Goal: Transaction & Acquisition: Purchase product/service

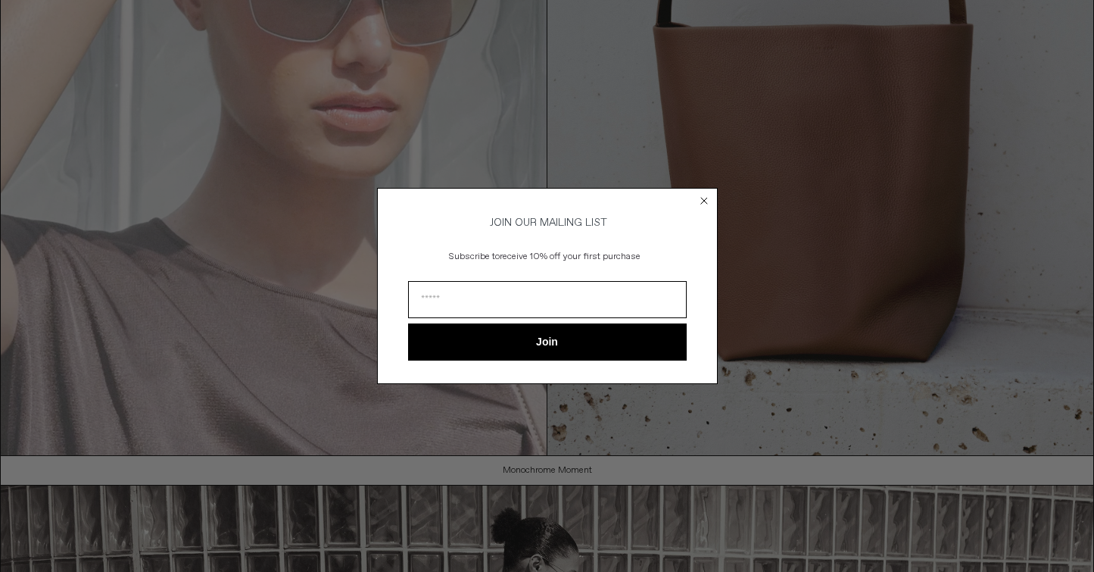
scroll to position [1313, 0]
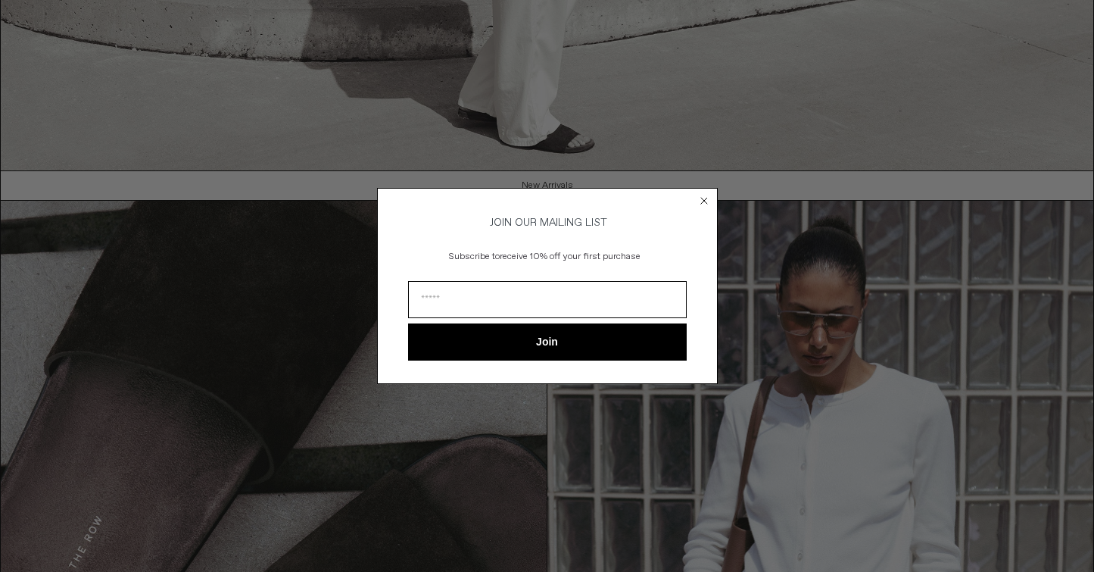
click at [706, 200] on icon "Close dialog" at bounding box center [704, 200] width 15 height 15
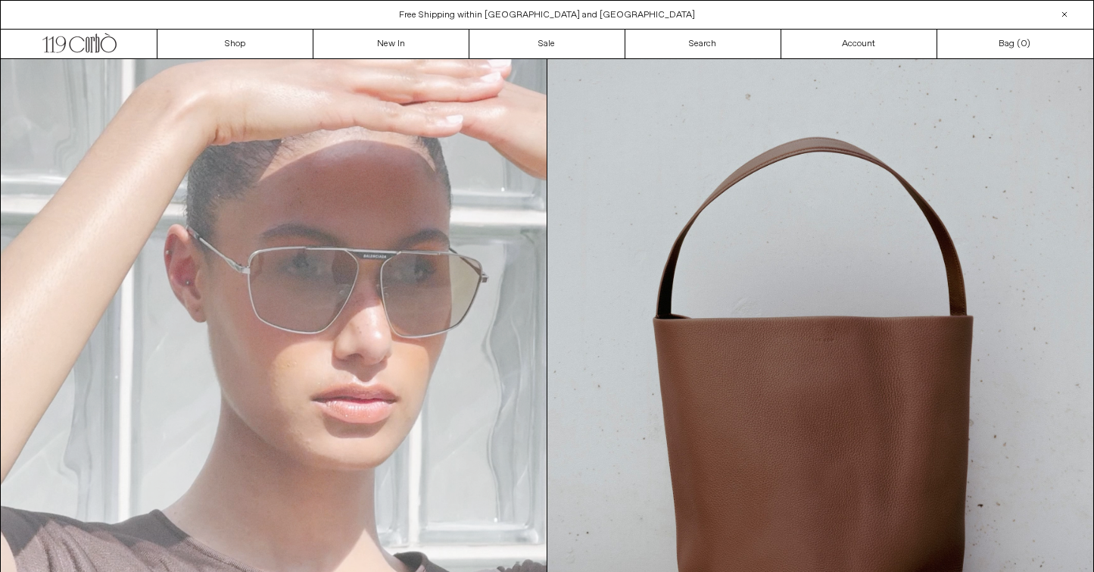
scroll to position [0, 0]
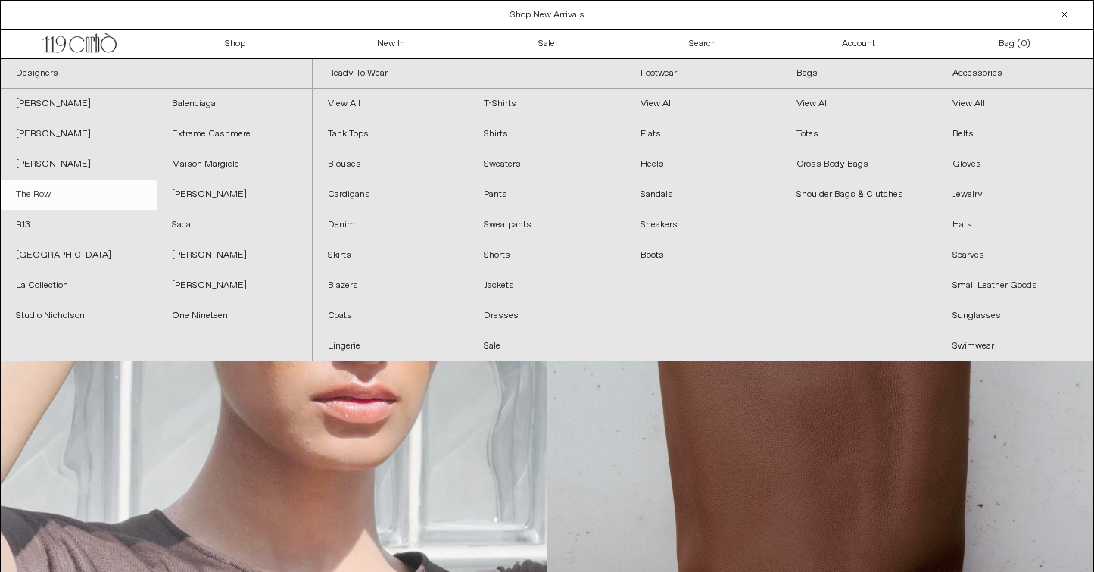
click at [102, 205] on link "The Row" at bounding box center [79, 194] width 156 height 30
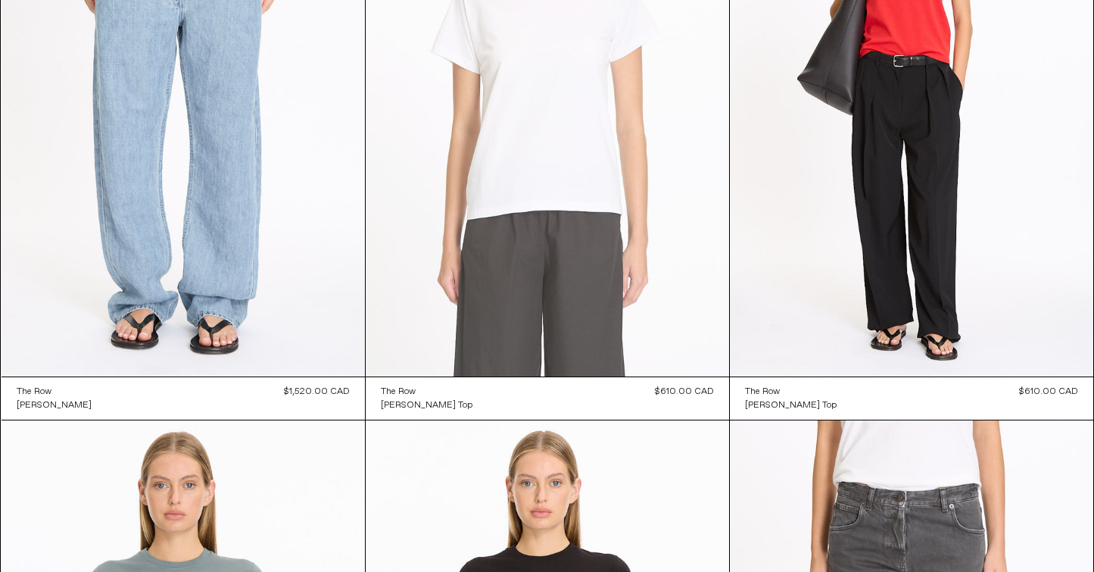
scroll to position [10748, 0]
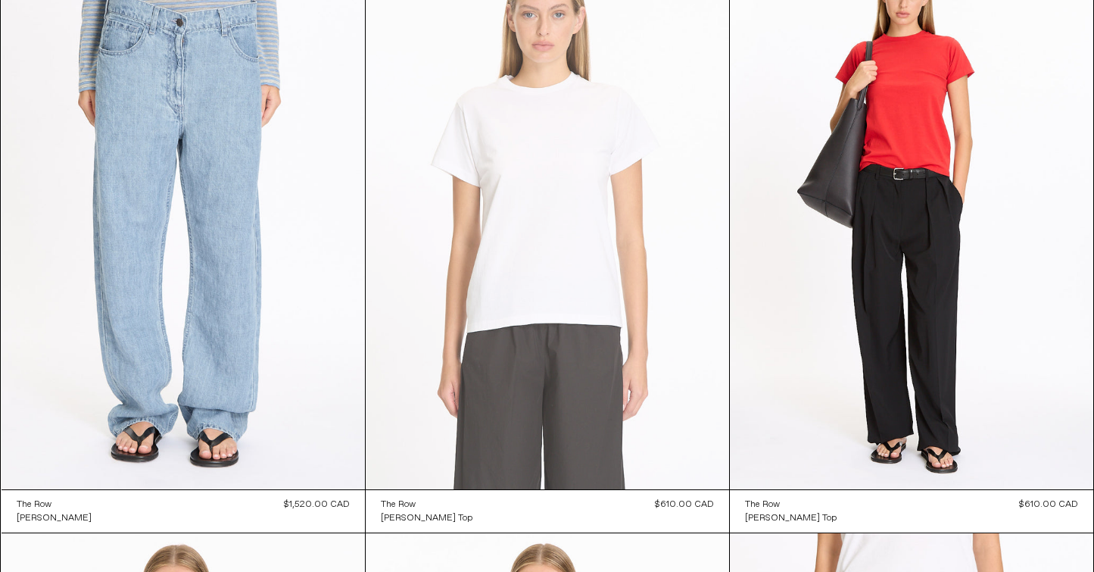
click at [651, 187] on at bounding box center [547, 216] width 363 height 545
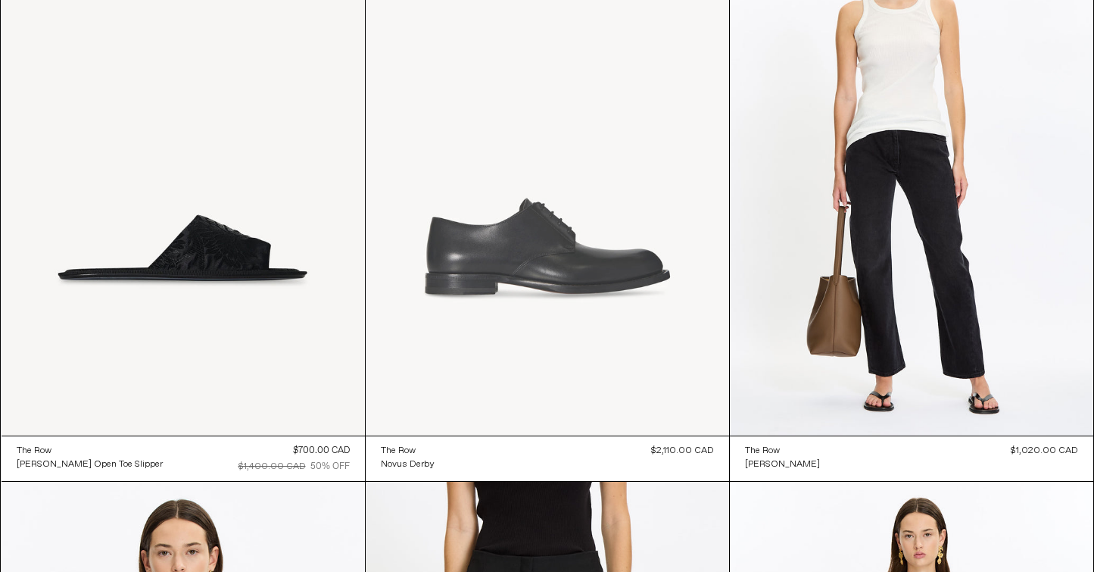
scroll to position [16695, 0]
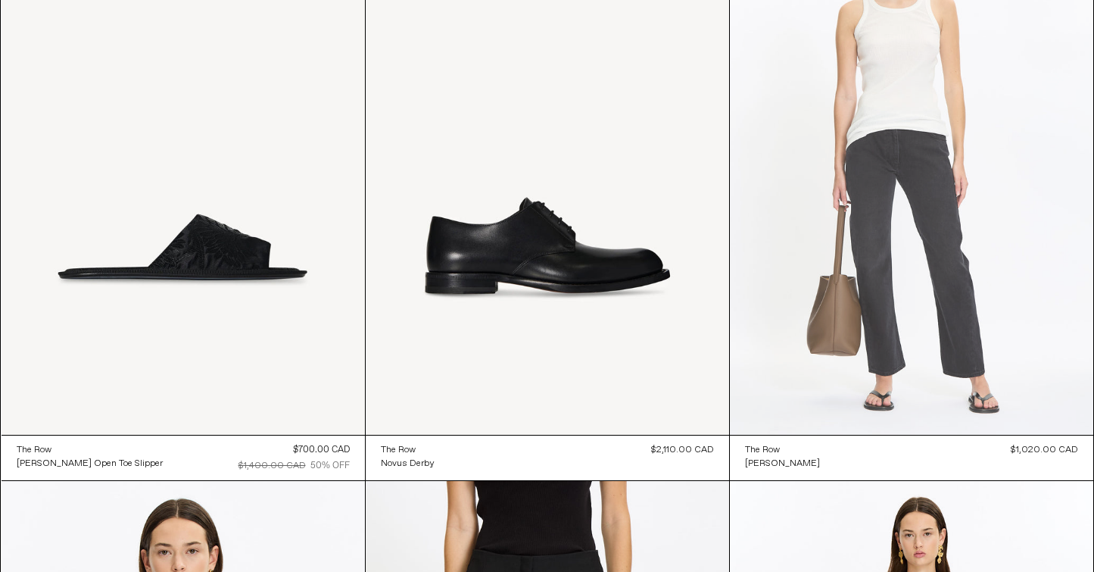
click at [889, 251] on at bounding box center [911, 161] width 363 height 545
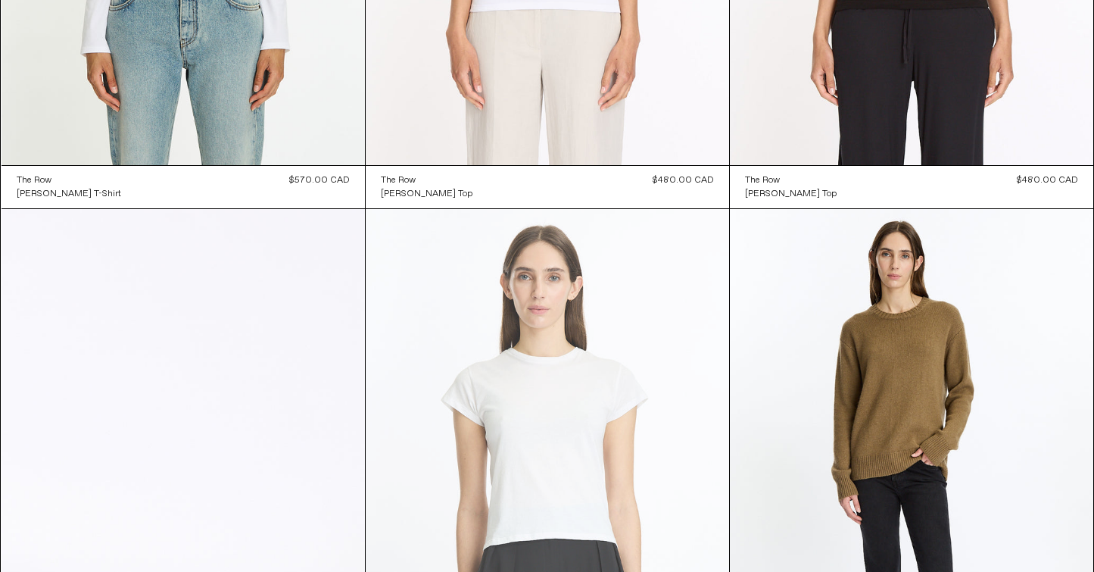
scroll to position [18418, 0]
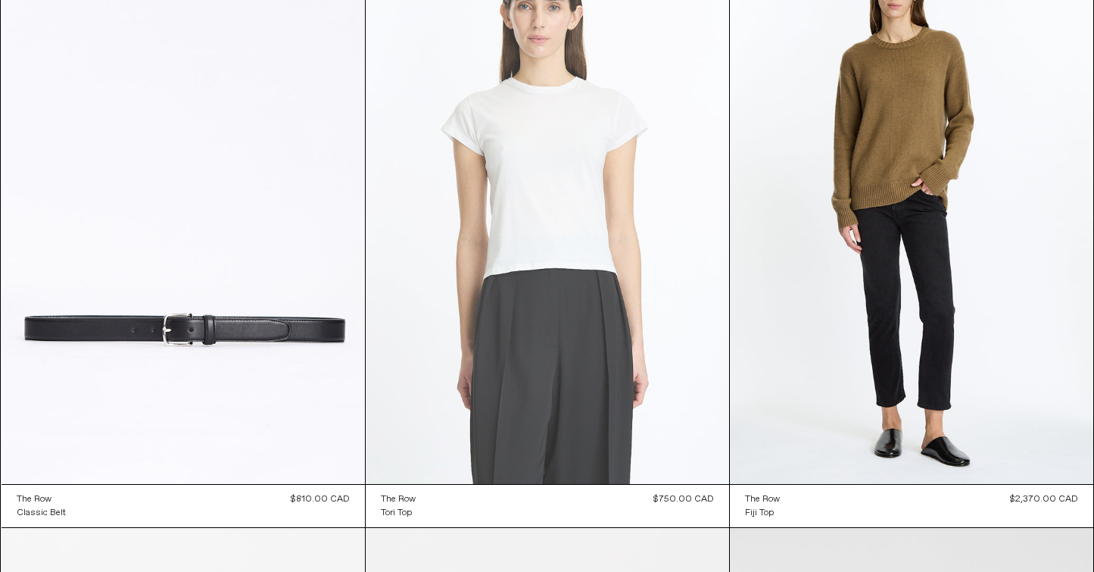
click at [561, 354] on at bounding box center [547, 211] width 363 height 545
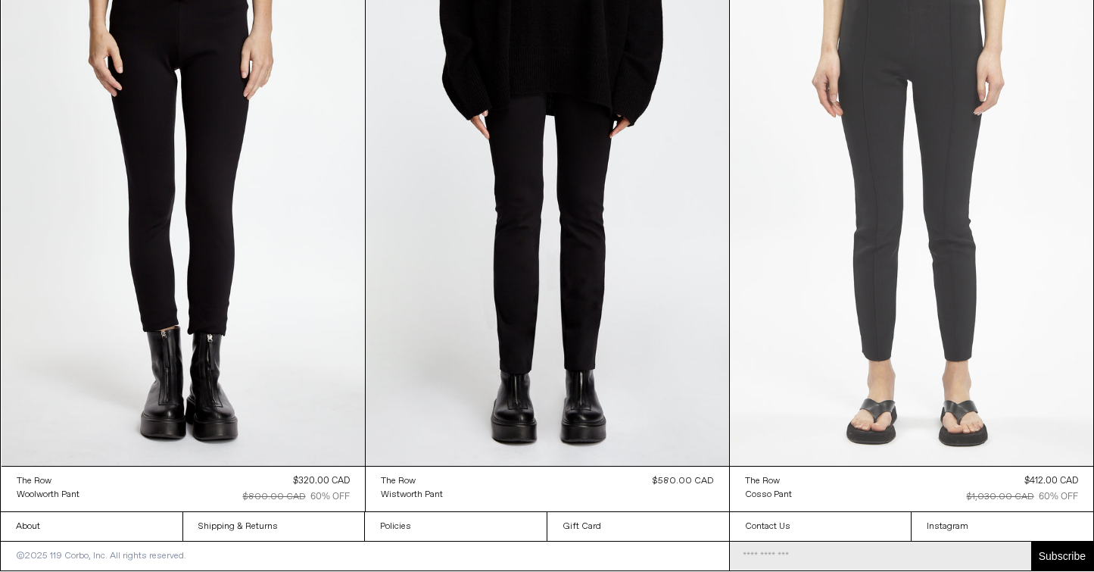
scroll to position [20206, 0]
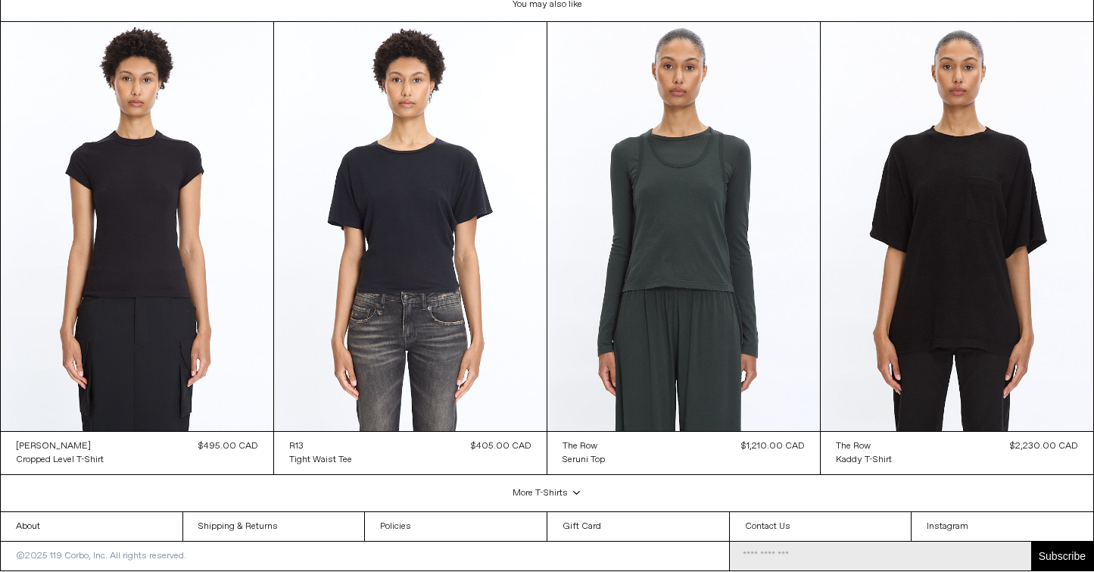
scroll to position [2831, 0]
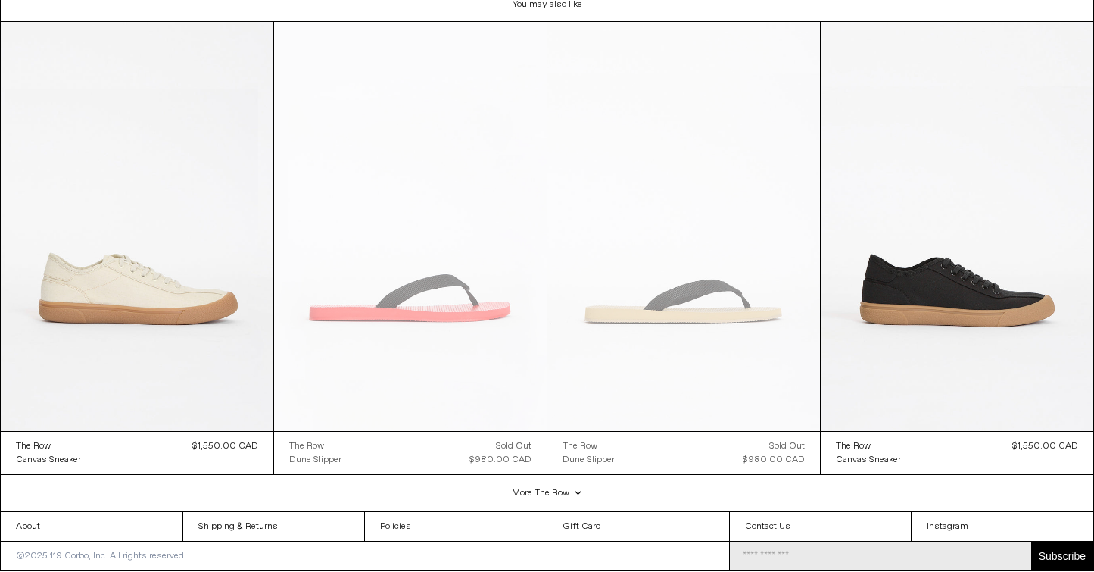
scroll to position [2831, 0]
